Goal: Check status: Check status

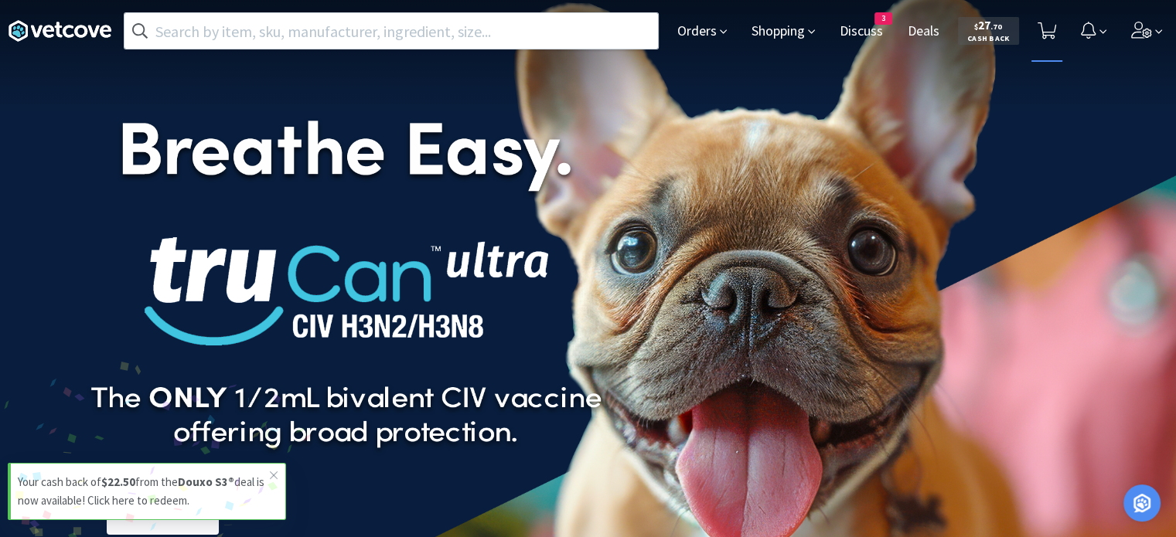
click at [1044, 34] on icon at bounding box center [1046, 30] width 19 height 17
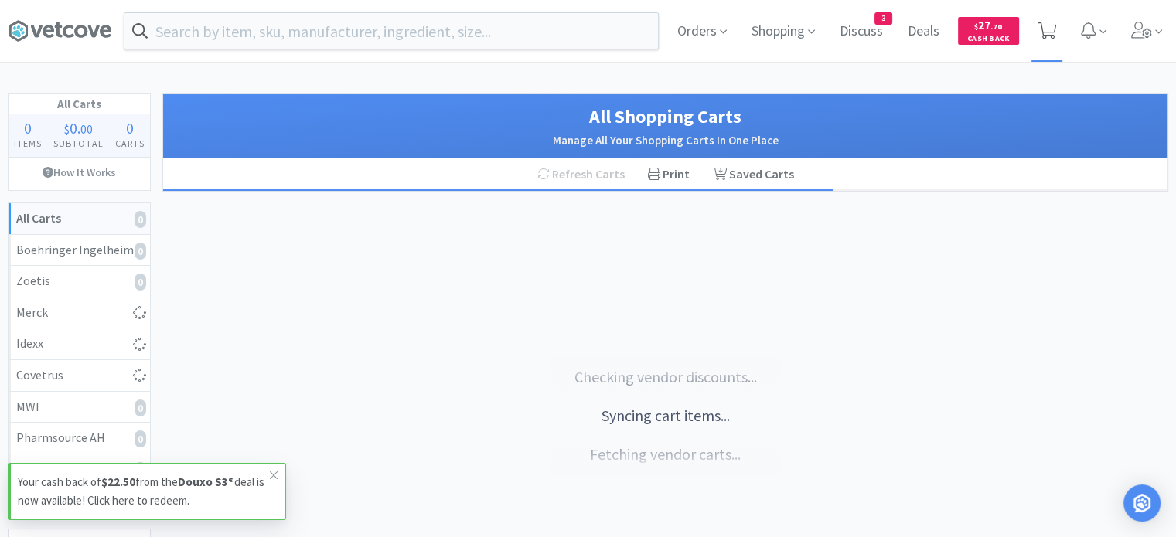
select select "5"
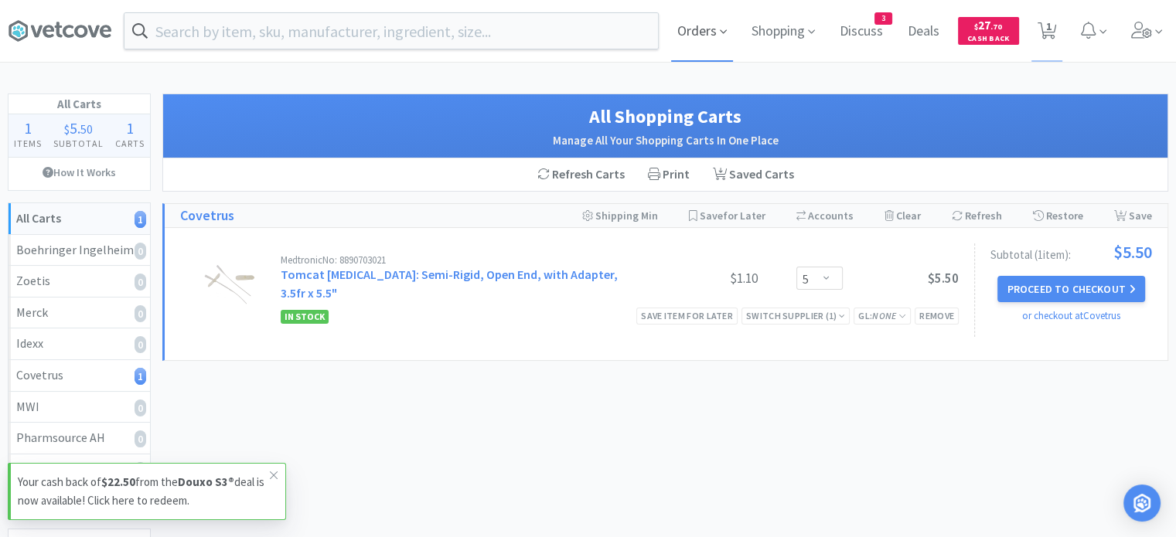
click at [699, 33] on span "Orders" at bounding box center [702, 31] width 62 height 62
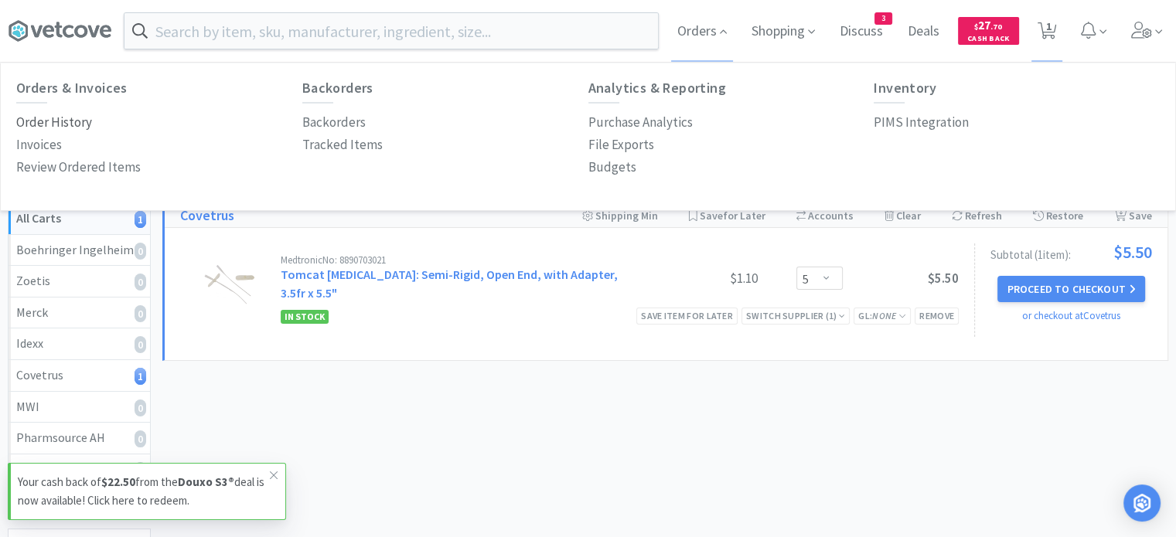
click at [63, 117] on p "Order History" at bounding box center [54, 122] width 76 height 21
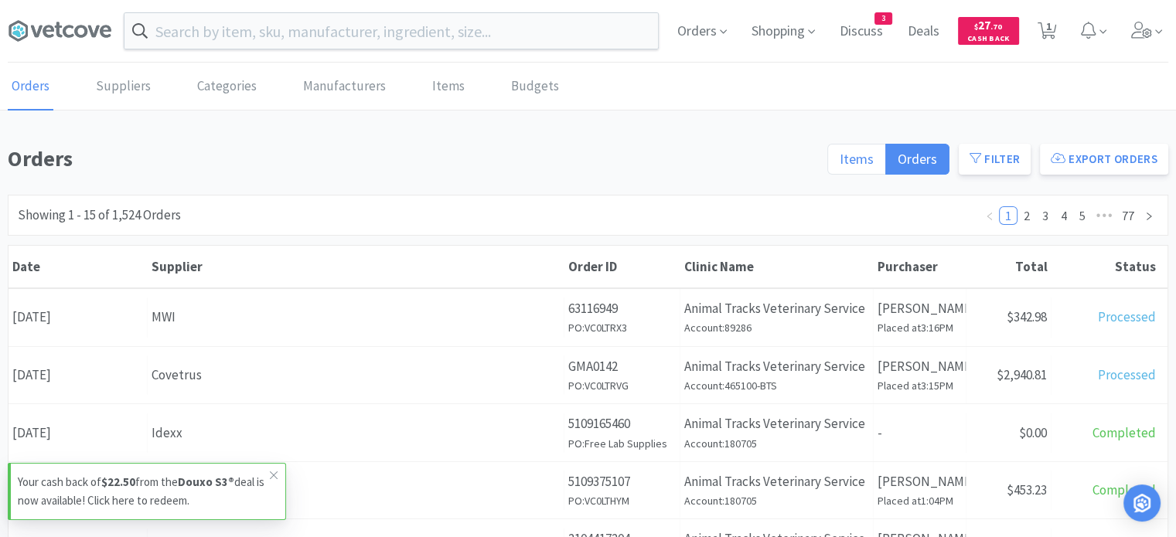
click at [863, 163] on span "Items" at bounding box center [856, 159] width 34 height 18
click at [839, 164] on input "Items" at bounding box center [839, 164] width 0 height 0
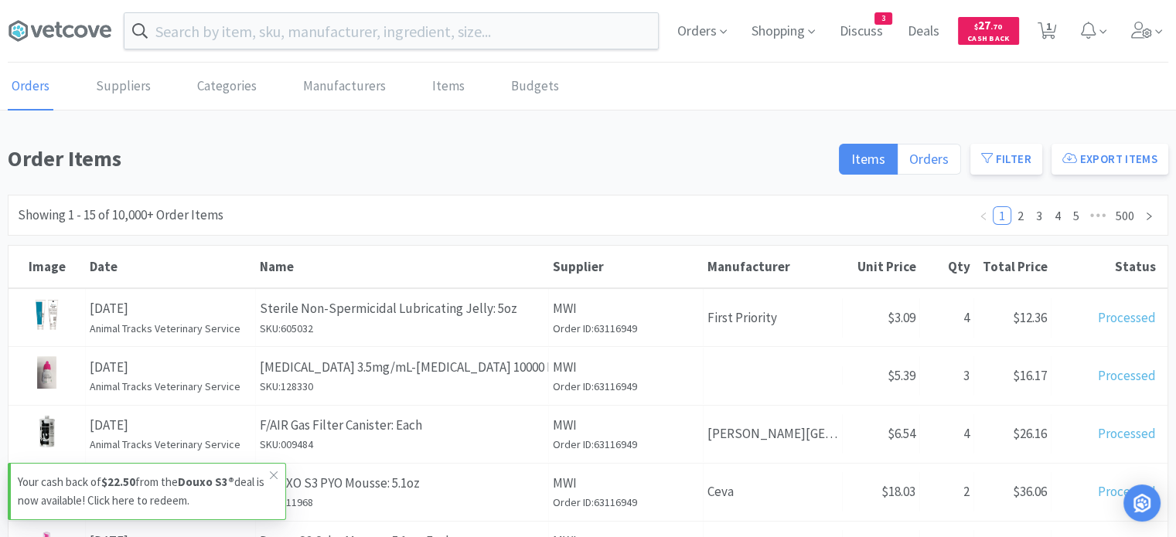
click at [927, 160] on span "Orders" at bounding box center [928, 159] width 39 height 18
click at [909, 164] on input "Orders" at bounding box center [909, 164] width 0 height 0
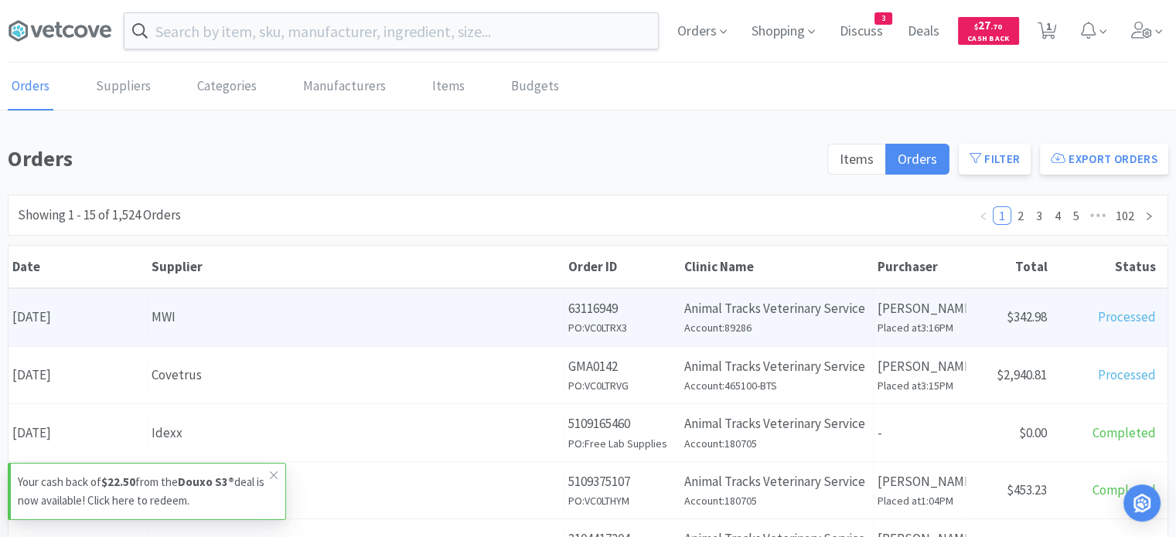
click at [473, 335] on div "Date [DATE] Supplier MWI Order ID 63116949 PO: VC0LTRX3 Clinic Name Animal Trac…" at bounding box center [588, 317] width 1159 height 57
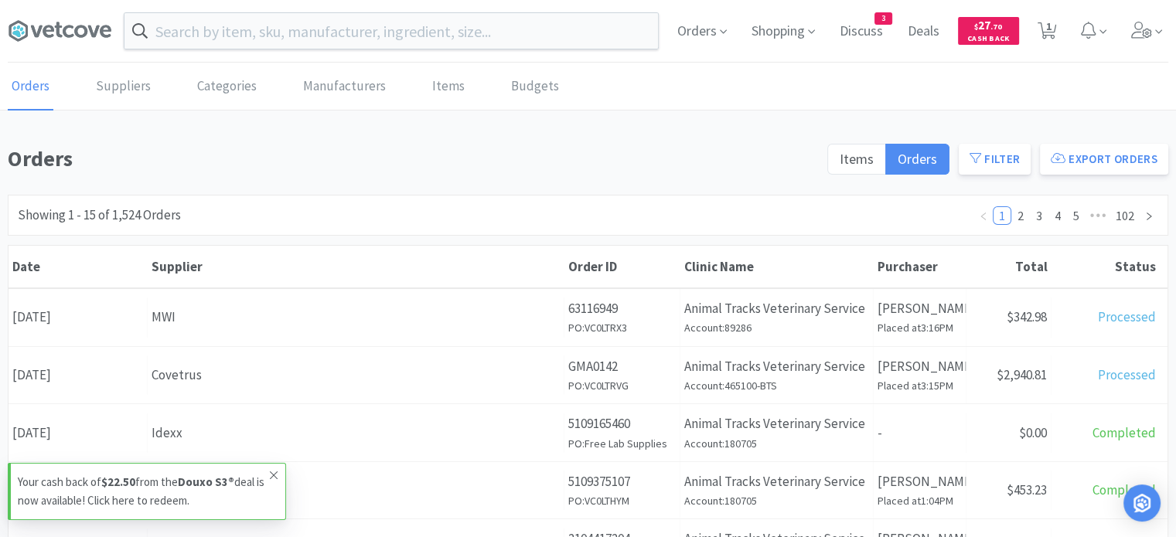
click at [277, 473] on icon at bounding box center [273, 475] width 9 height 12
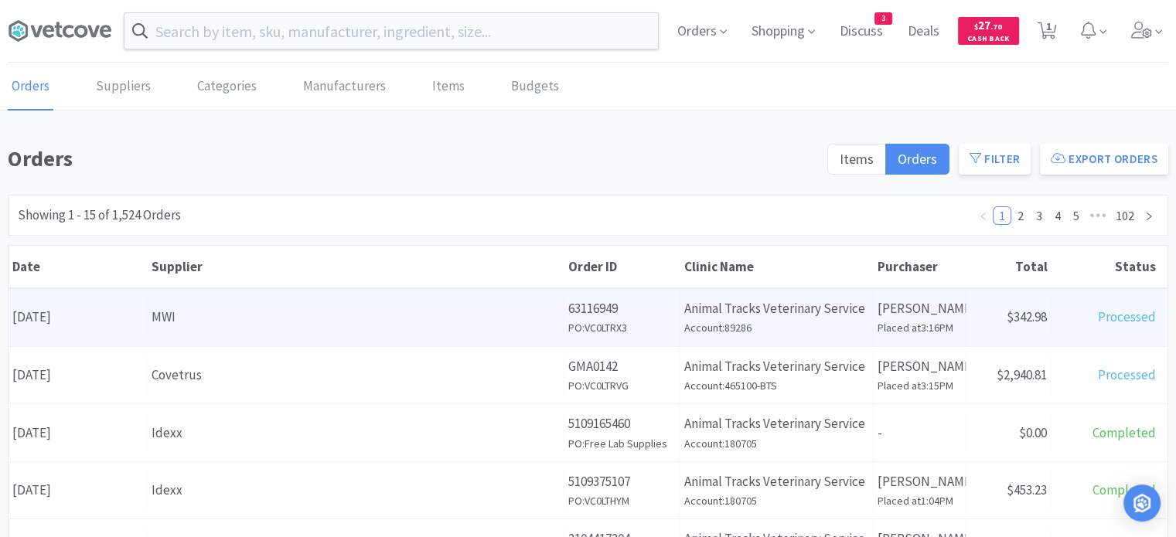
click at [301, 314] on div "MWI" at bounding box center [355, 317] width 408 height 21
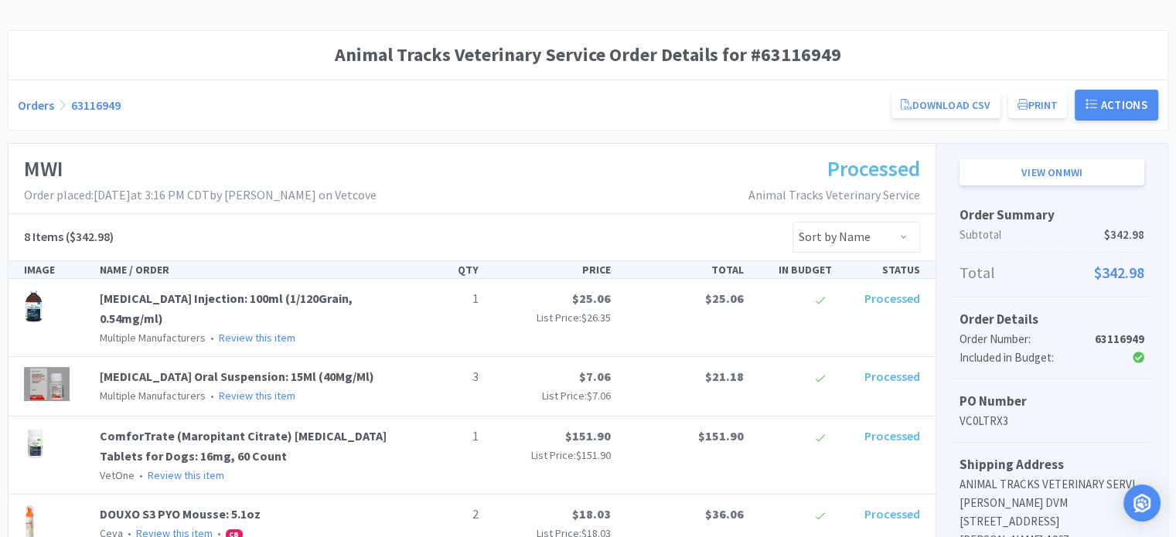
scroll to position [111, 0]
click at [1118, 179] on link "View on MWI" at bounding box center [1051, 173] width 185 height 26
